Goal: Task Accomplishment & Management: Use online tool/utility

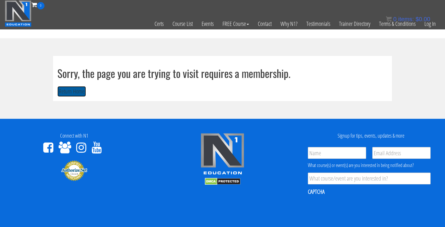
click at [78, 90] on button "Return Home" at bounding box center [71, 91] width 29 height 11
click at [436, 29] on link "Log In" at bounding box center [430, 23] width 20 height 29
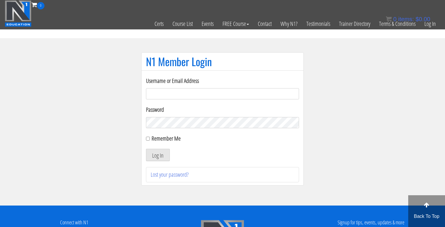
click at [193, 94] on input "Username or Email Address" at bounding box center [222, 93] width 153 height 11
type input "jonathanramirez.o@outlook.com"
click at [146, 149] on button "Log In" at bounding box center [158, 155] width 24 height 12
click at [156, 158] on button "Log In" at bounding box center [158, 155] width 24 height 12
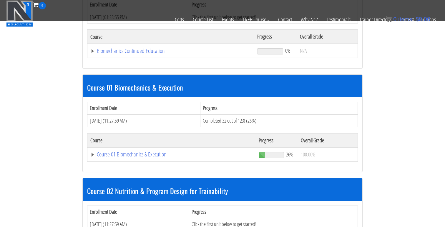
scroll to position [116, 0]
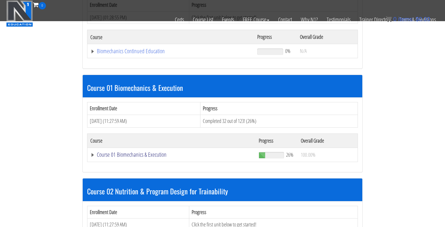
click at [138, 54] on link "Course 01 Biomechanics & Execution" at bounding box center [170, 51] width 161 height 6
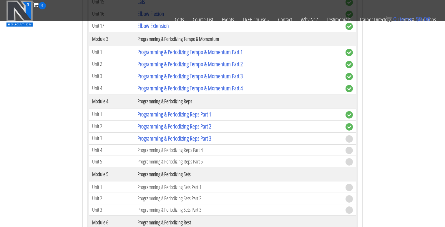
scroll to position [590, 0]
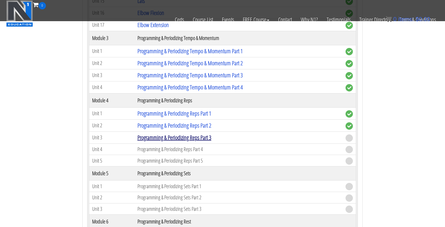
click at [190, 134] on link "Programming & Periodizing Reps Part 3" at bounding box center [174, 137] width 74 height 8
click at [182, 138] on link "Programming & Periodizing Reps Part 3" at bounding box center [174, 137] width 74 height 8
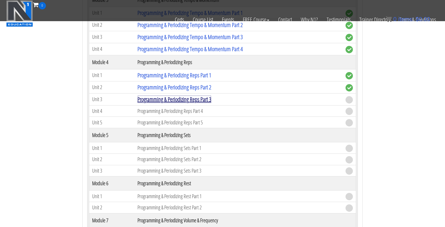
scroll to position [660, 0]
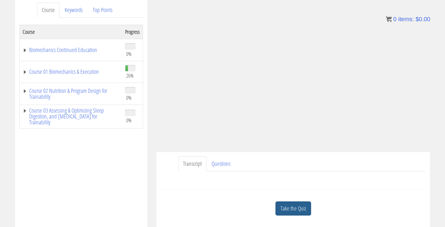
scroll to position [79, 0]
click at [281, 205] on link "Take the Quiz" at bounding box center [293, 208] width 36 height 14
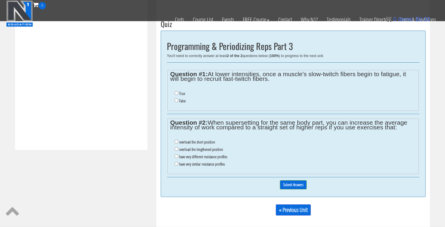
scroll to position [233, 0]
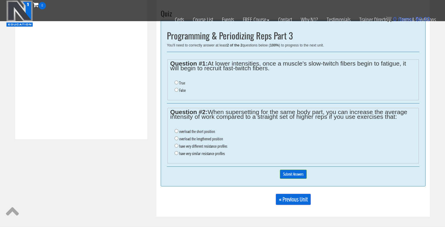
click at [182, 91] on label "False" at bounding box center [182, 90] width 6 height 5
click at [178, 91] on input "False" at bounding box center [176, 90] width 4 height 4
radio input "true"
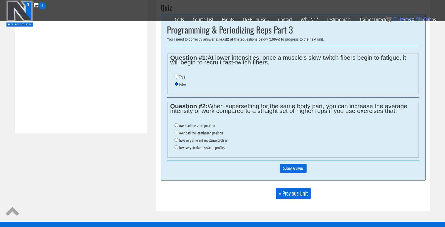
scroll to position [233, 0]
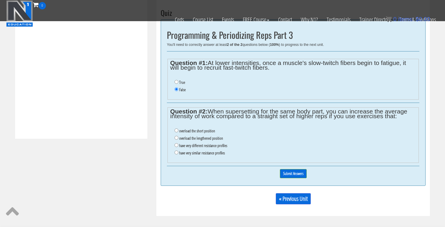
click at [176, 79] on li "True" at bounding box center [294, 82] width 241 height 7
click at [175, 82] on input "True" at bounding box center [176, 82] width 4 height 4
radio input "true"
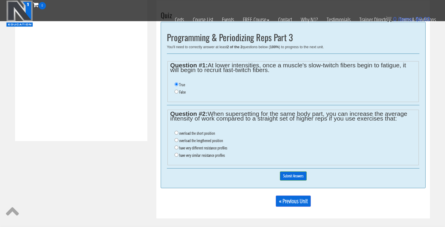
scroll to position [229, 0]
